Goal: Information Seeking & Learning: Learn about a topic

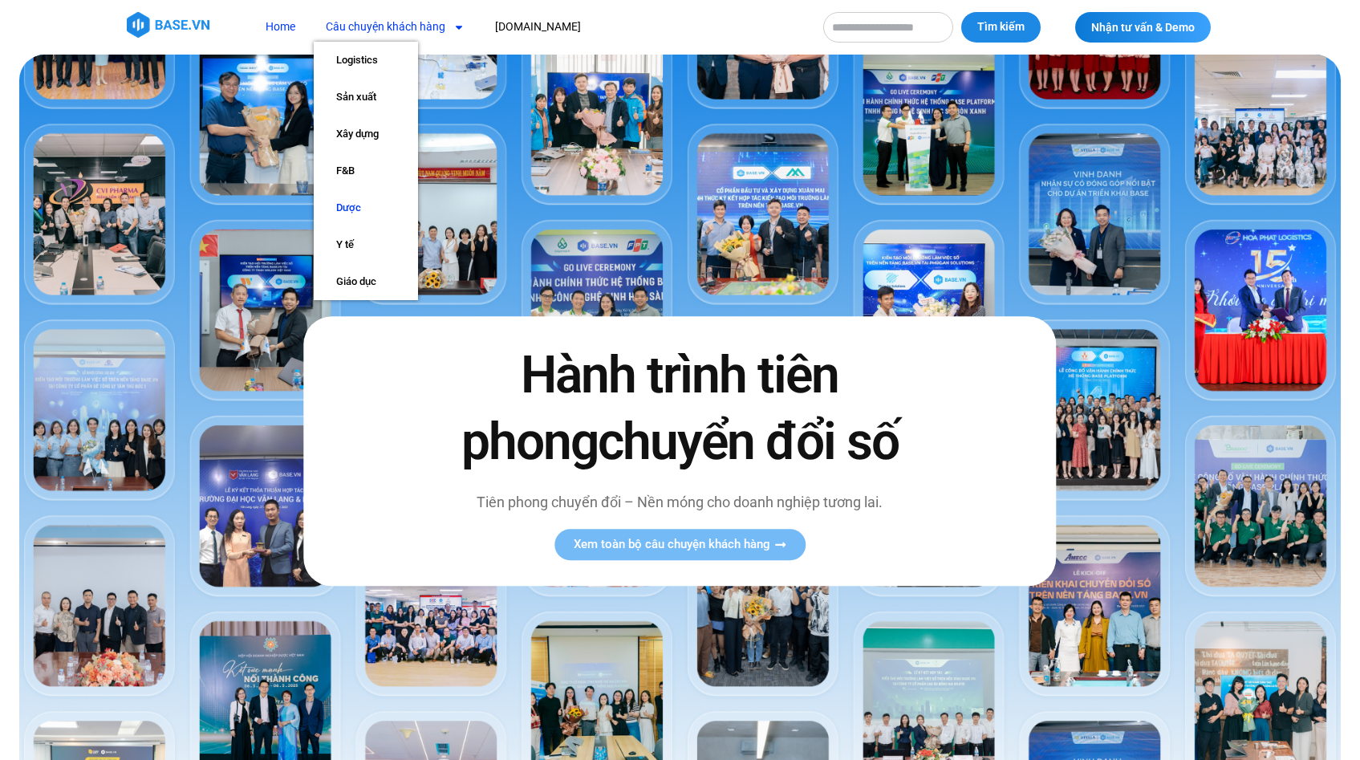
click at [354, 213] on link "Dược" at bounding box center [366, 207] width 104 height 37
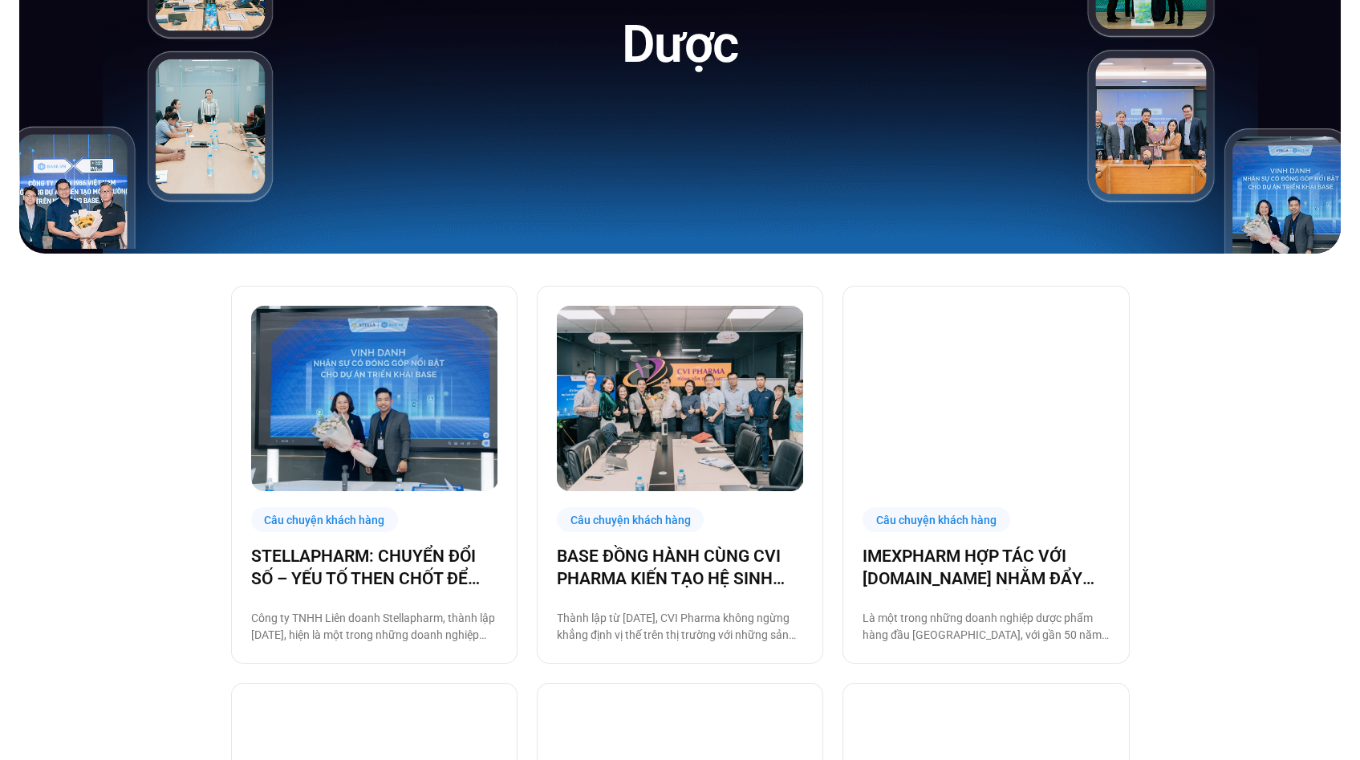
scroll to position [245, 0]
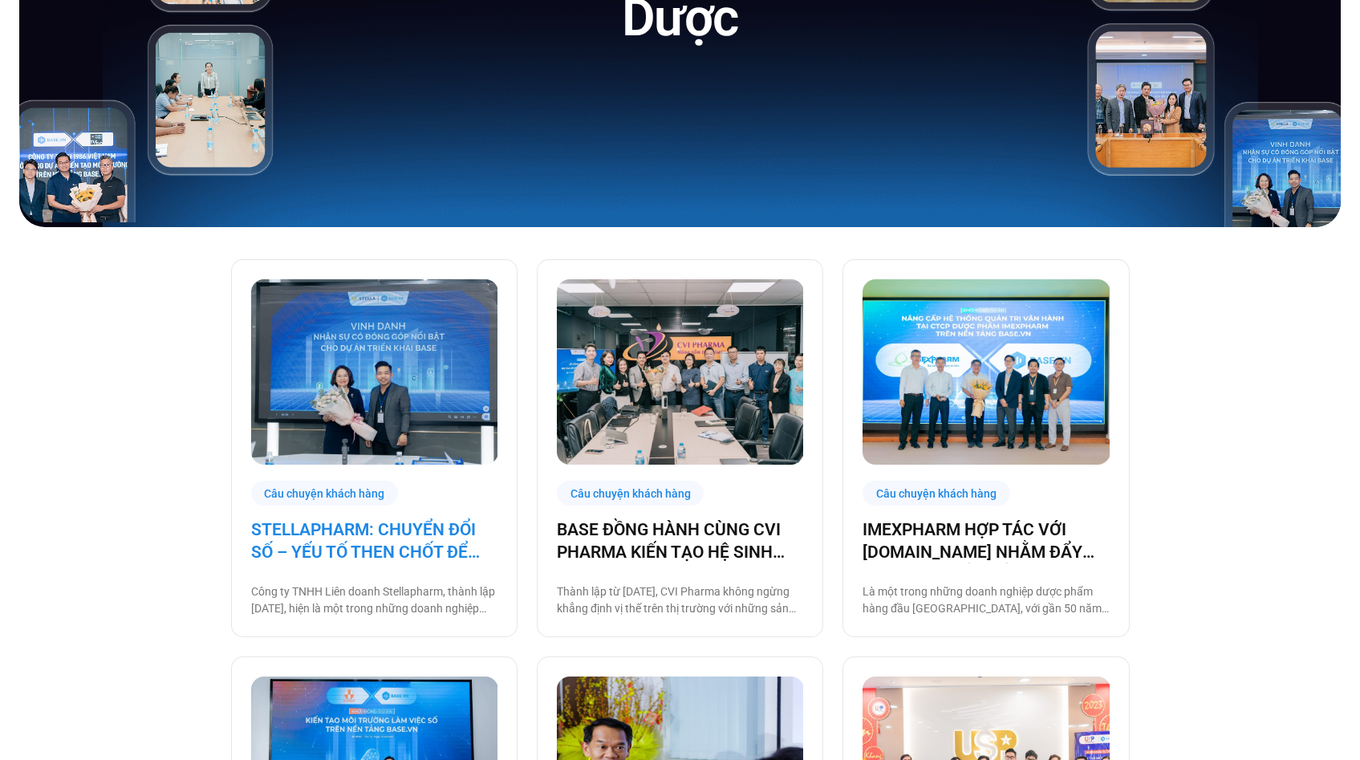
click at [386, 537] on link "STELLAPHARM: CHUYỂN ĐỔI SỐ – YẾU TỐ THEN CHỐT ĐỂ GIA TĂNG TỐC ĐỘ TĂNG TRƯỞNG" at bounding box center [374, 540] width 246 height 45
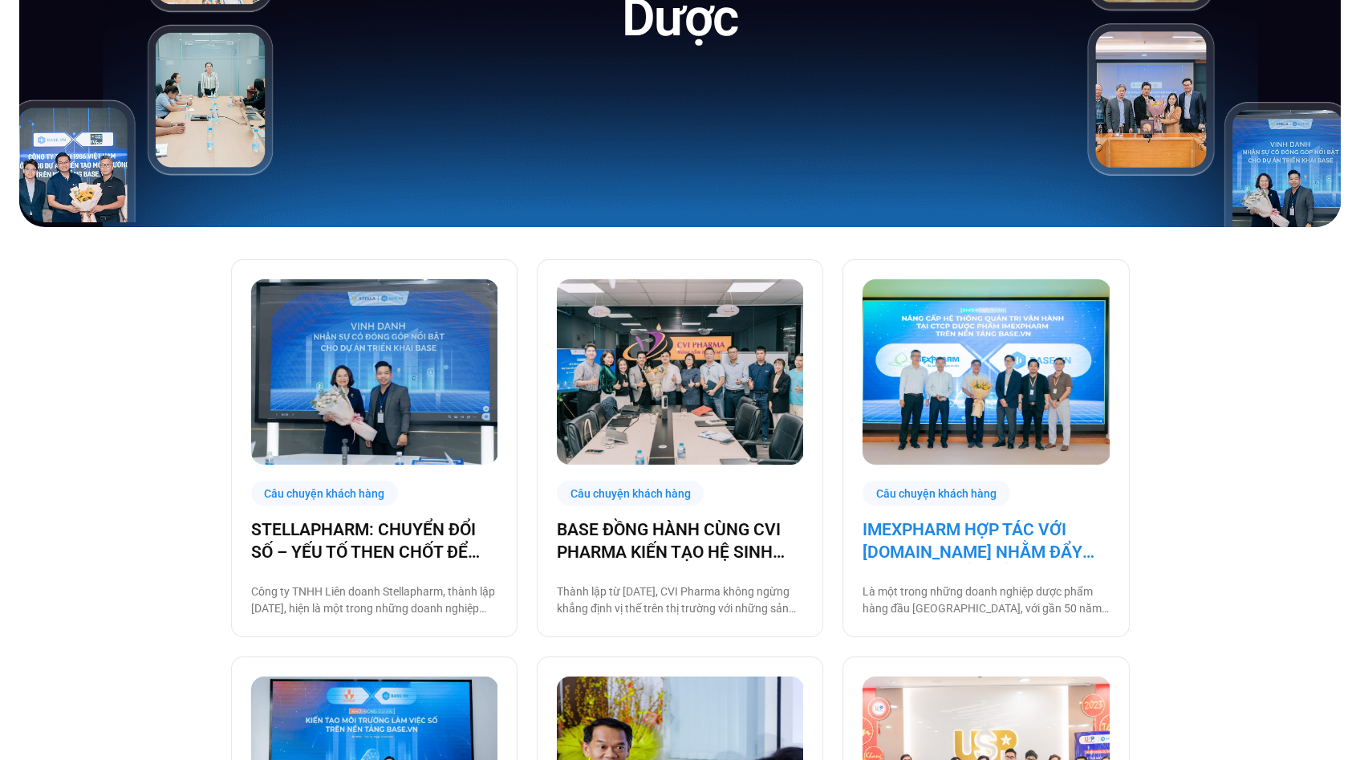
click at [968, 554] on link "IMEXPHARM HỢP TÁC VỚI [DOMAIN_NAME] NHẰM ĐẨY MẠNH CHUYỂN ĐỔI SỐ CHO VẬN HÀNH TH…" at bounding box center [986, 540] width 246 height 45
